Goal: Task Accomplishment & Management: Complete application form

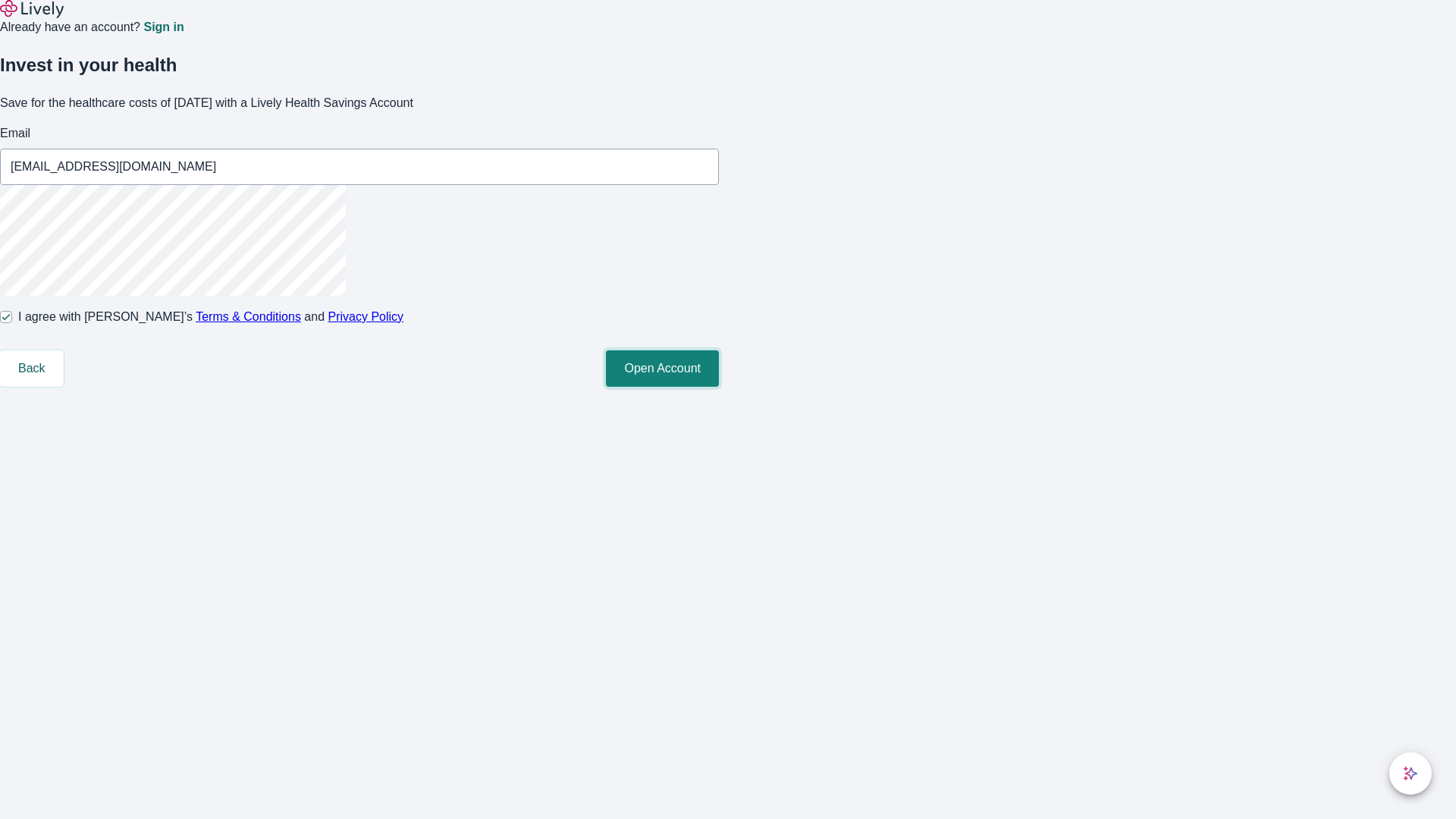
click at [719, 387] on button "Open Account" at bounding box center [662, 368] width 113 height 37
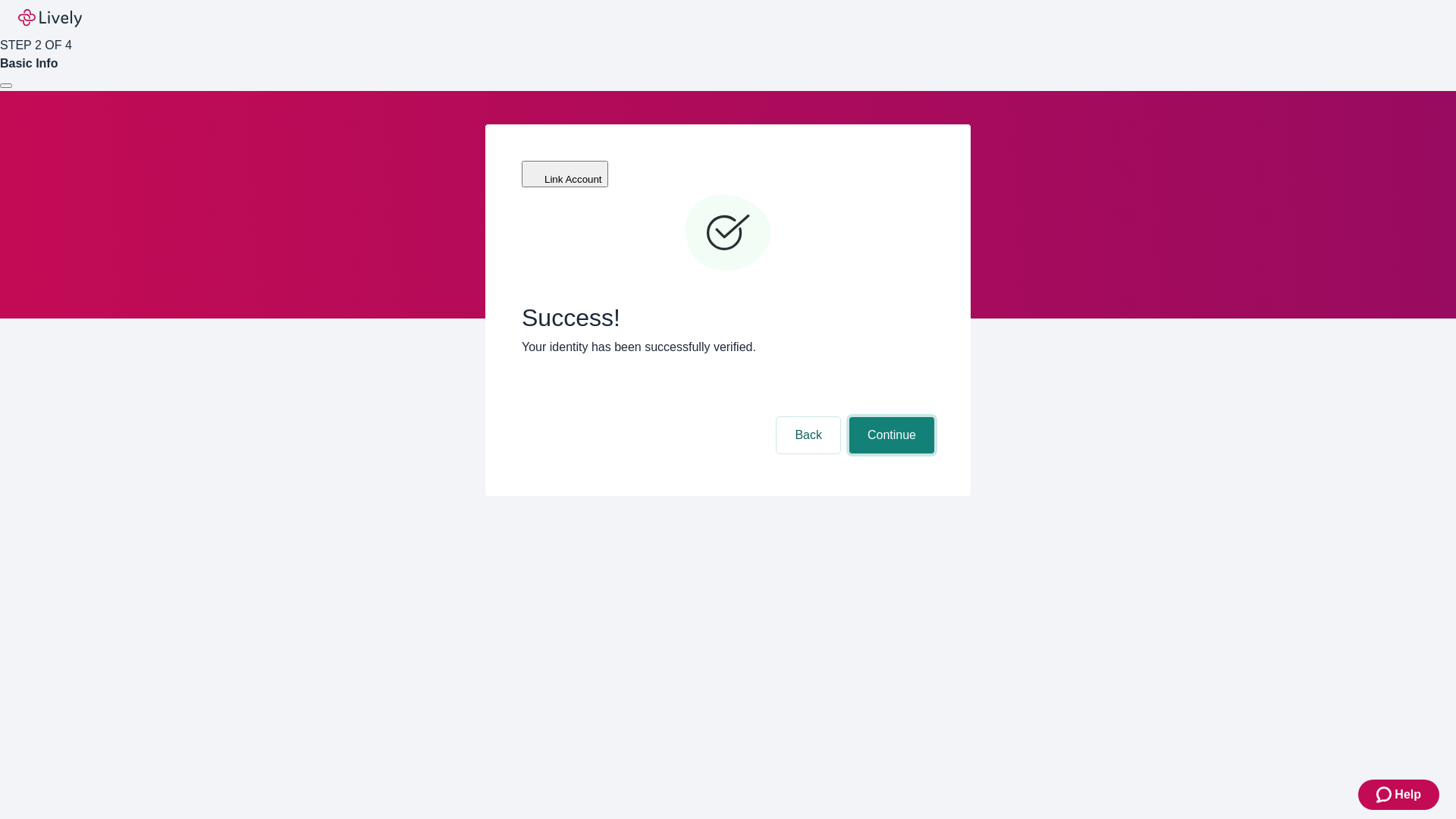
click at [890, 417] on button "Continue" at bounding box center [891, 435] width 85 height 37
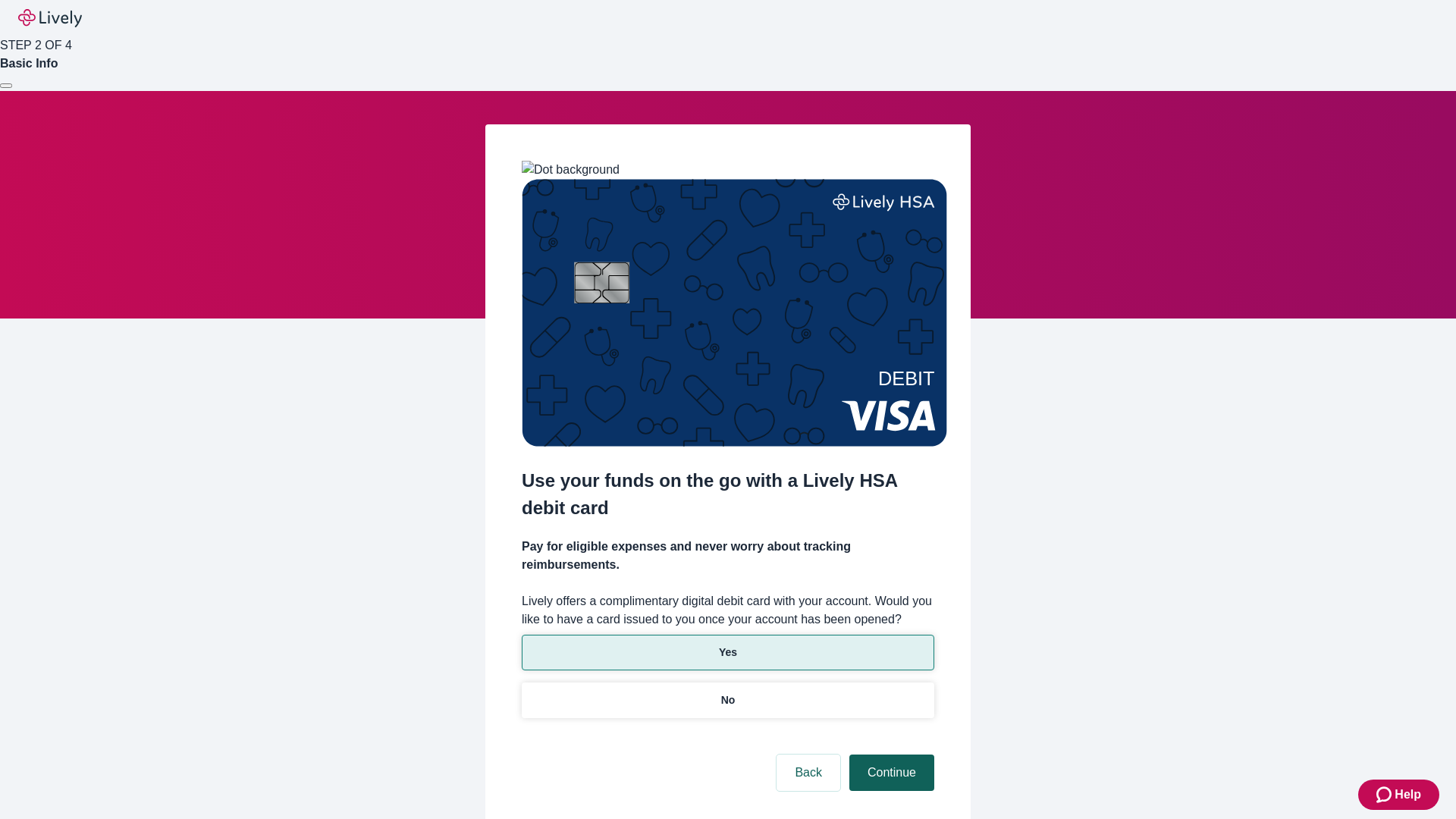
click at [727, 645] on p "Yes" at bounding box center [728, 653] width 18 height 16
click at [890, 754] on button "Continue" at bounding box center [891, 772] width 85 height 37
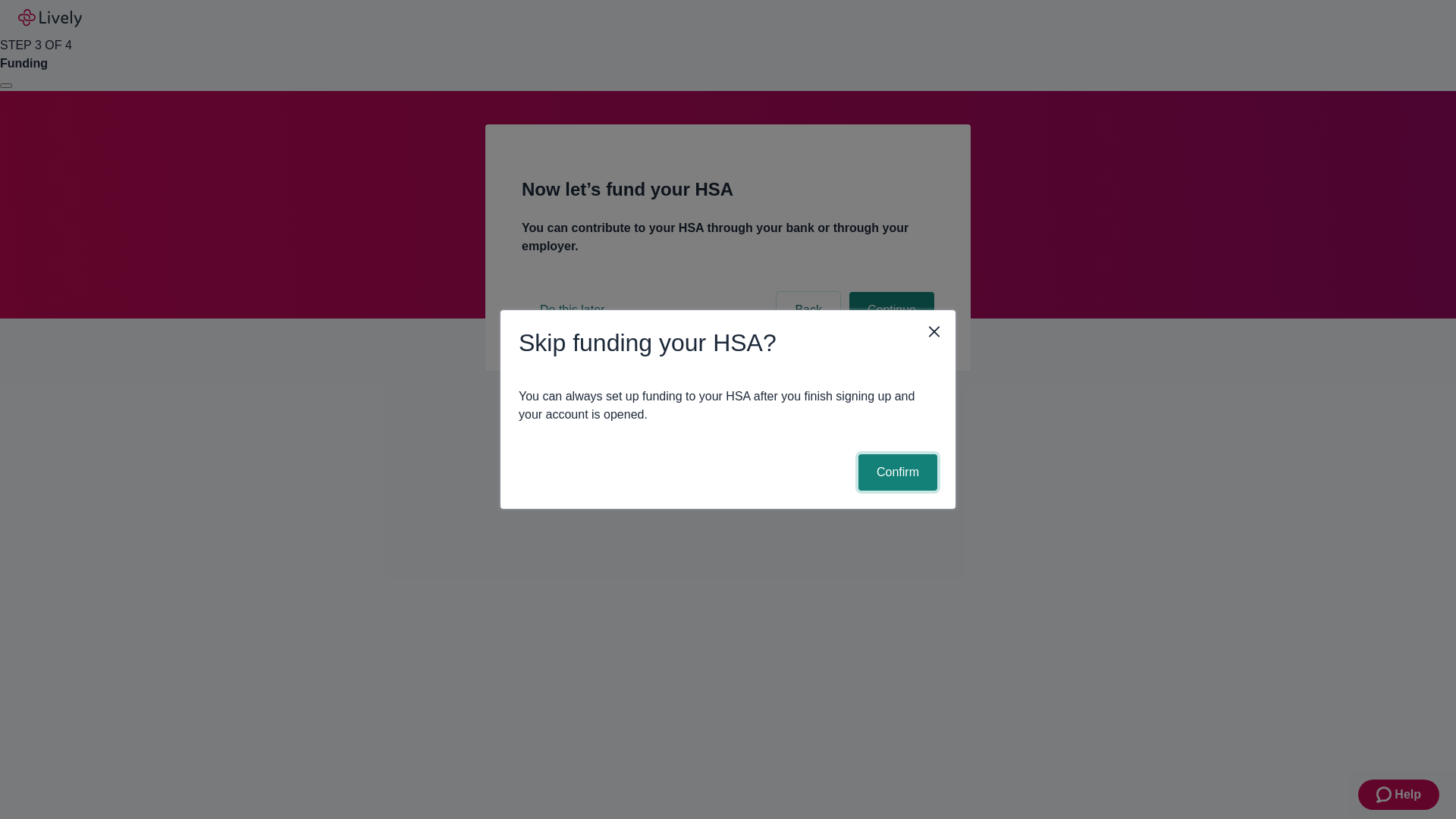
click at [895, 472] on button "Confirm" at bounding box center [898, 472] width 79 height 37
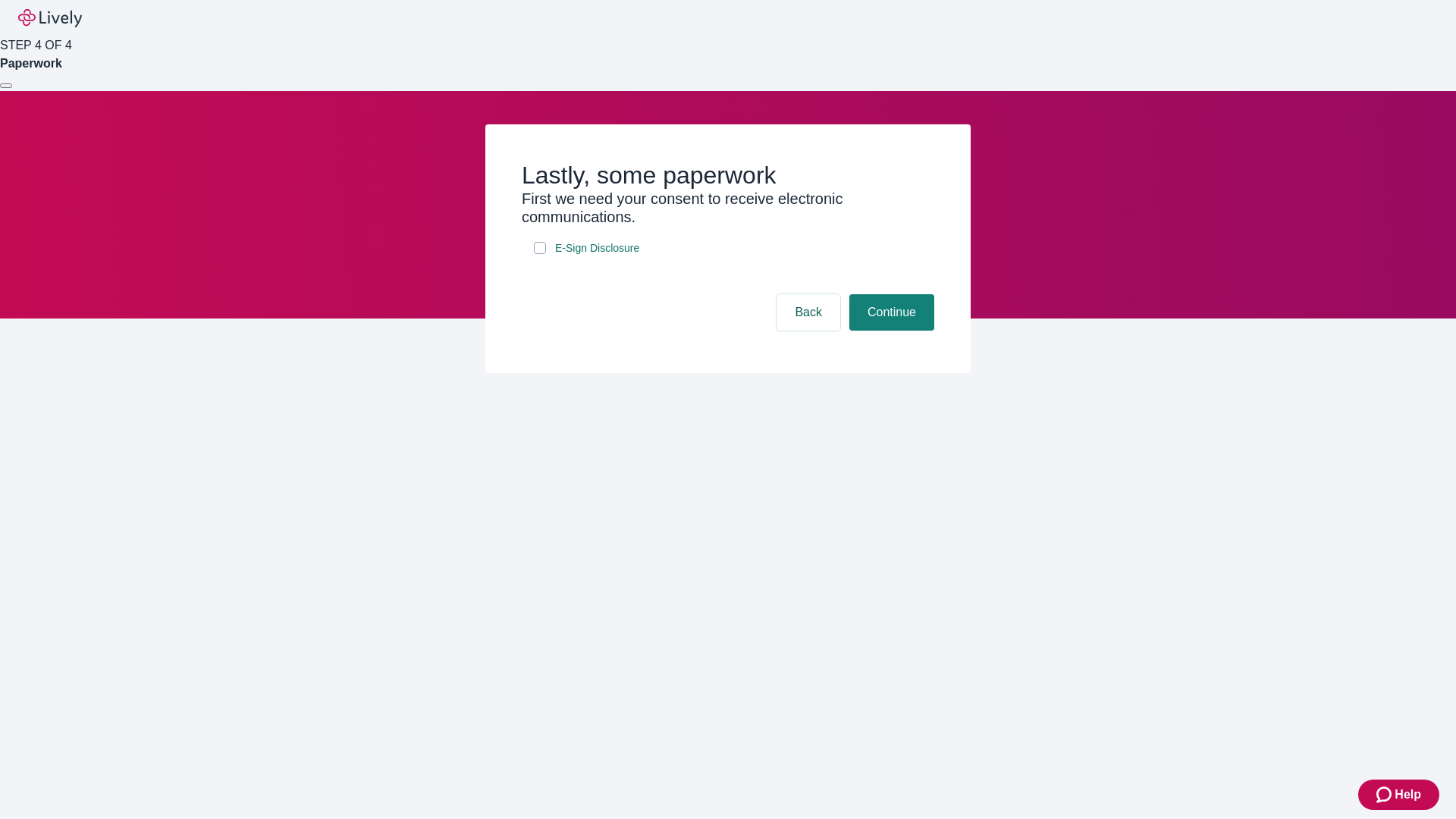
click at [539, 254] on input "E-Sign Disclosure" at bounding box center [540, 248] width 13 height 13
checkbox input "true"
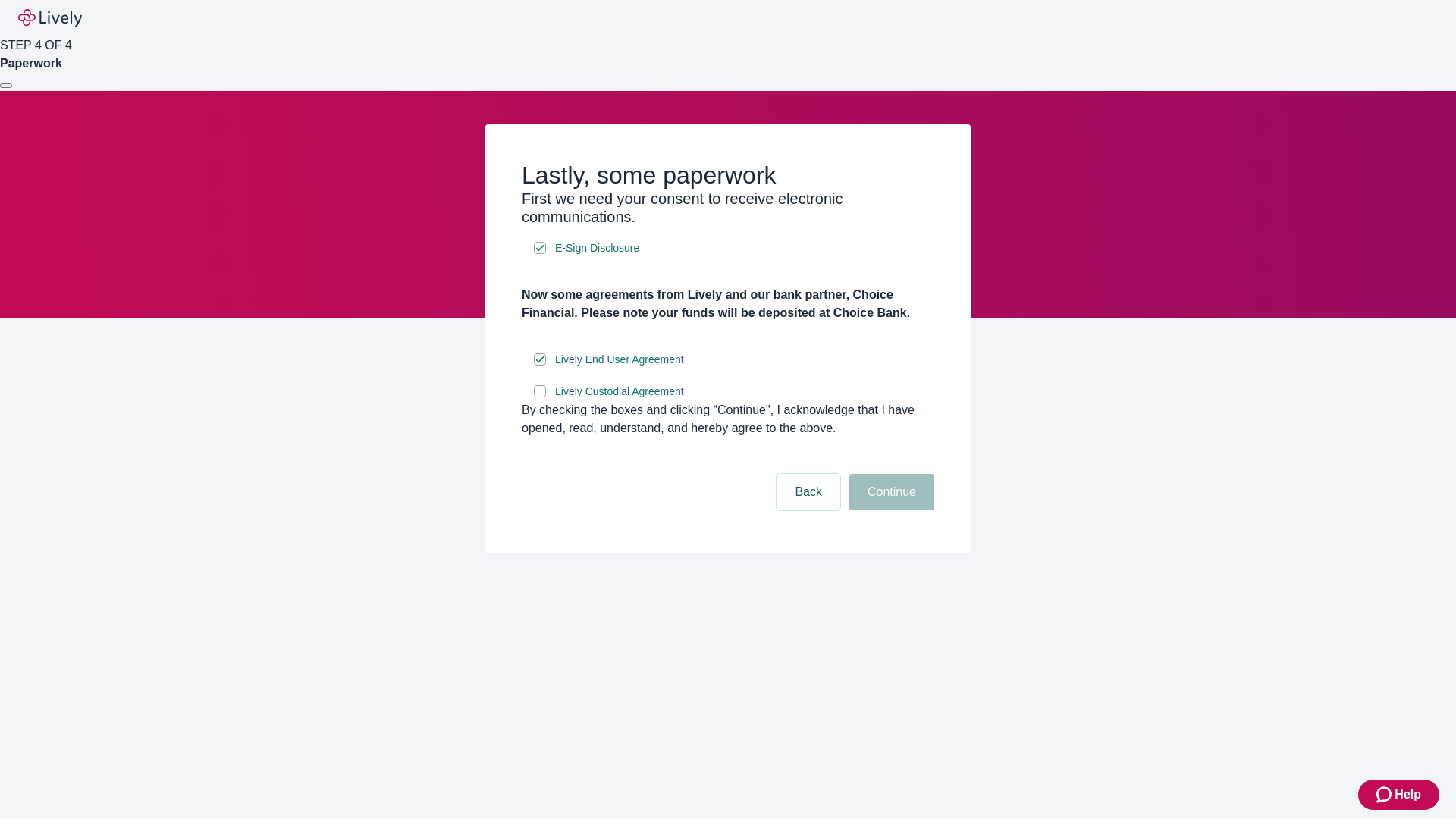
click at [539, 398] on input "Lively Custodial Agreement" at bounding box center [540, 392] width 13 height 13
checkbox input "true"
click at [890, 510] on button "Continue" at bounding box center [891, 492] width 85 height 37
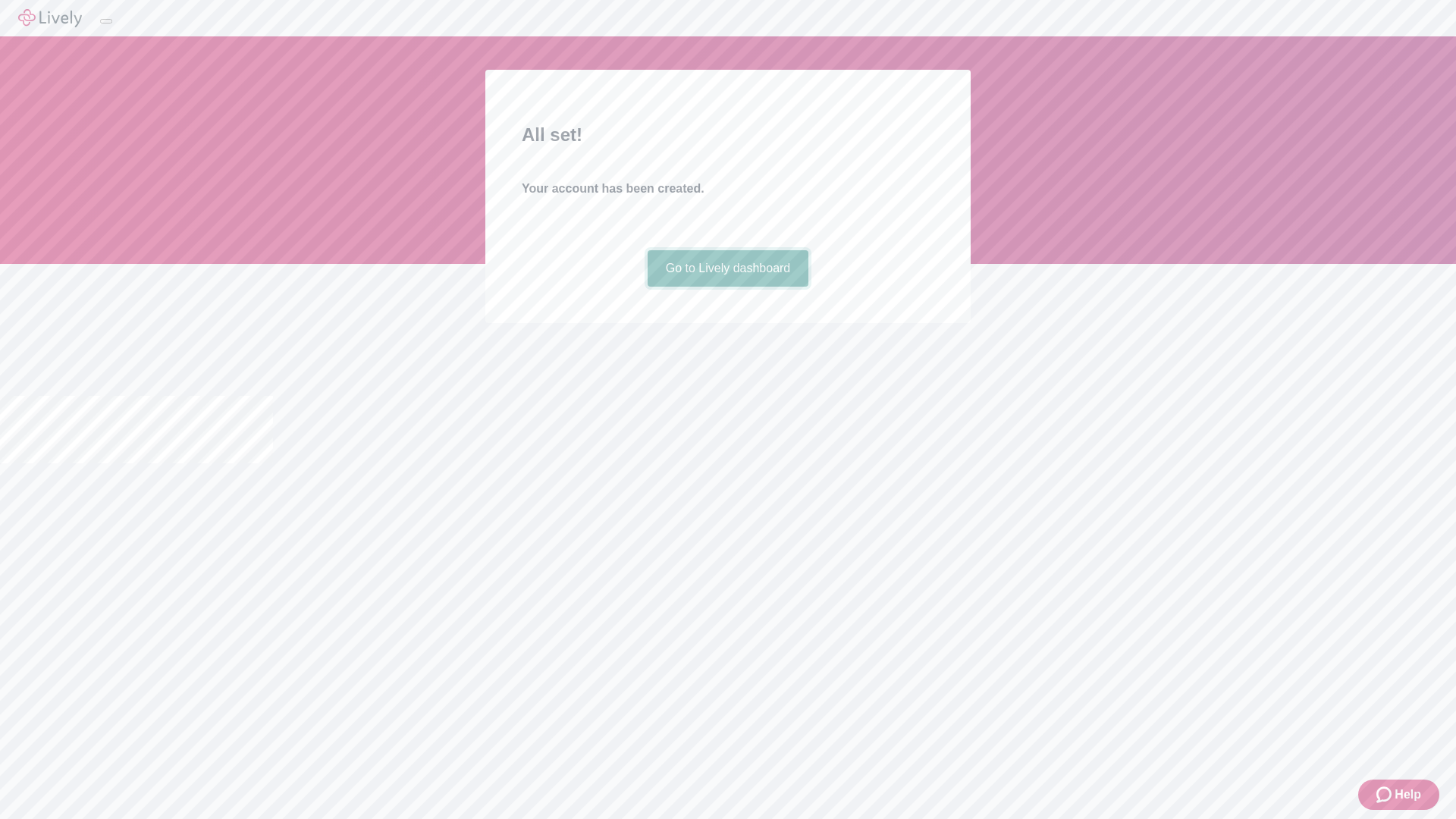
click at [727, 286] on link "Go to Lively dashboard" at bounding box center [728, 269] width 162 height 37
